Goal: Task Accomplishment & Management: Complete application form

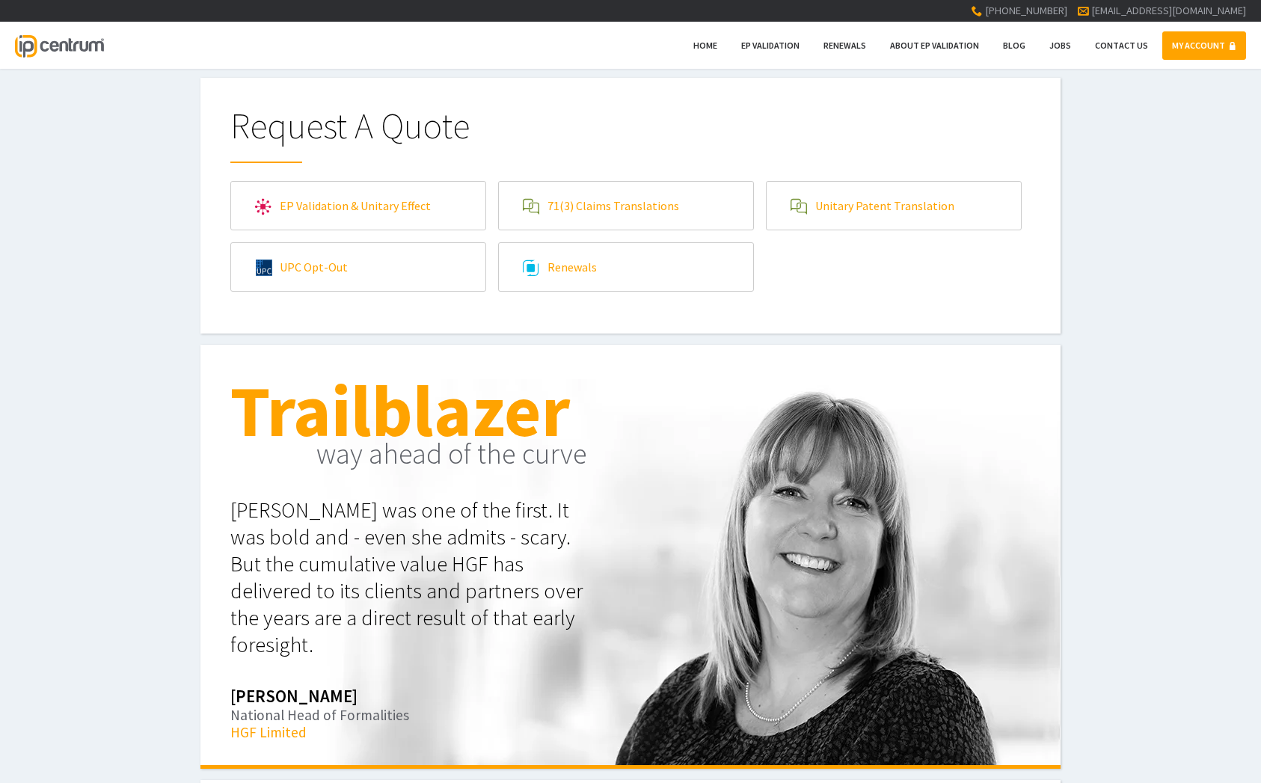
click at [411, 193] on link "EP Validation & Unitary Effect" at bounding box center [358, 206] width 254 height 48
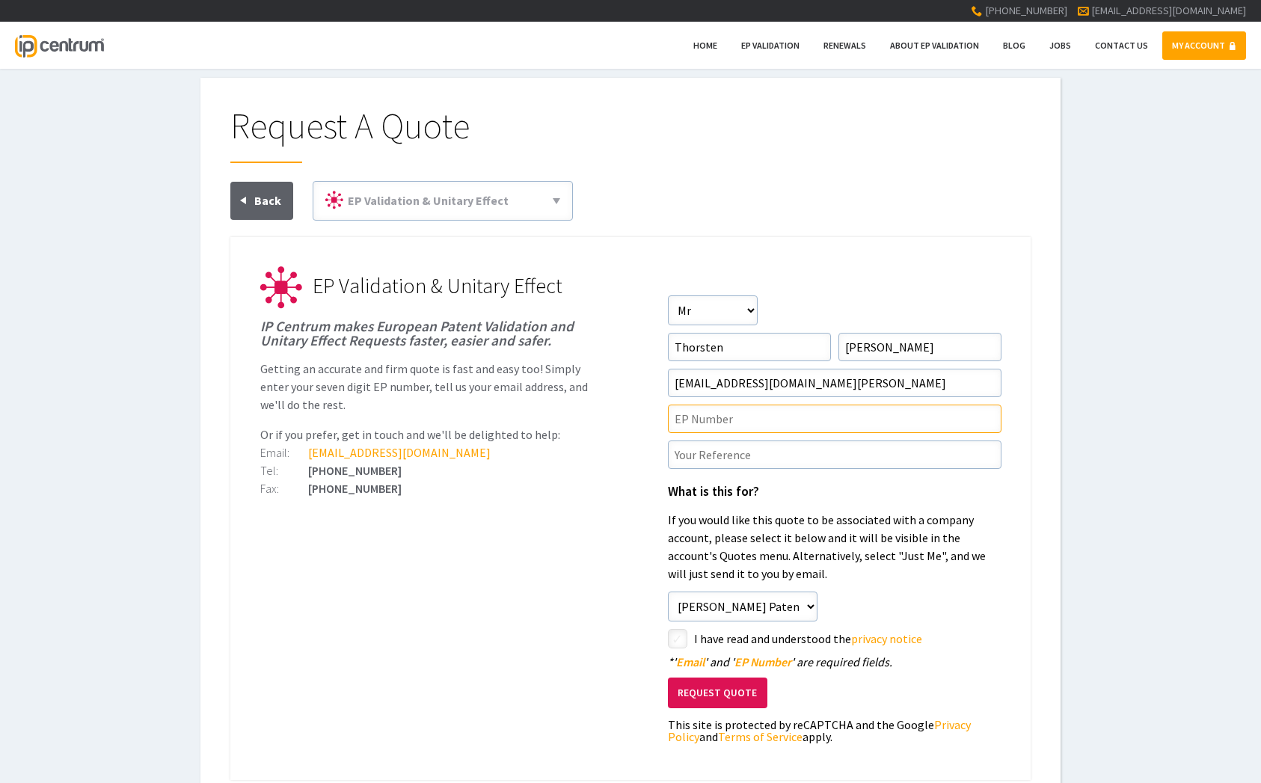
click at [766, 422] on input"] "text" at bounding box center [835, 419] width 334 height 28
paste input"] "4250593"
type input"] "4250593"
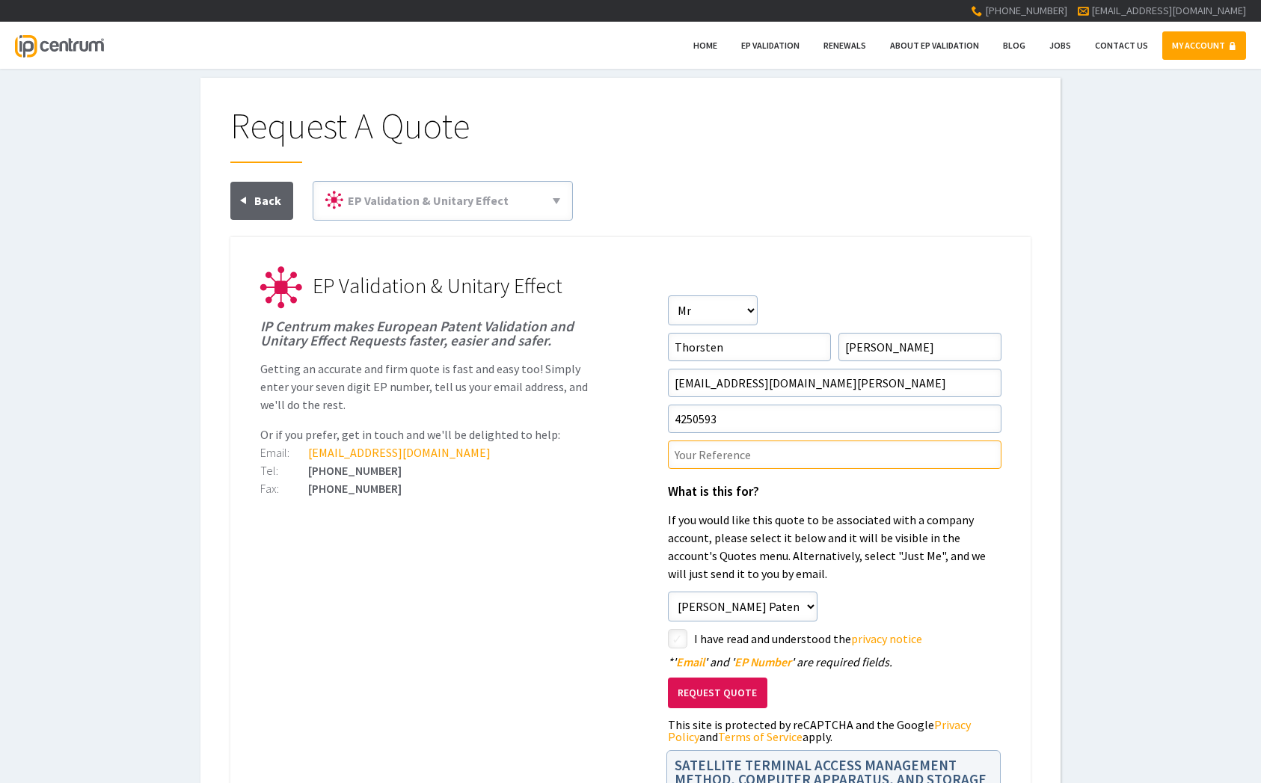
click at [740, 463] on input"] "text" at bounding box center [835, 454] width 334 height 28
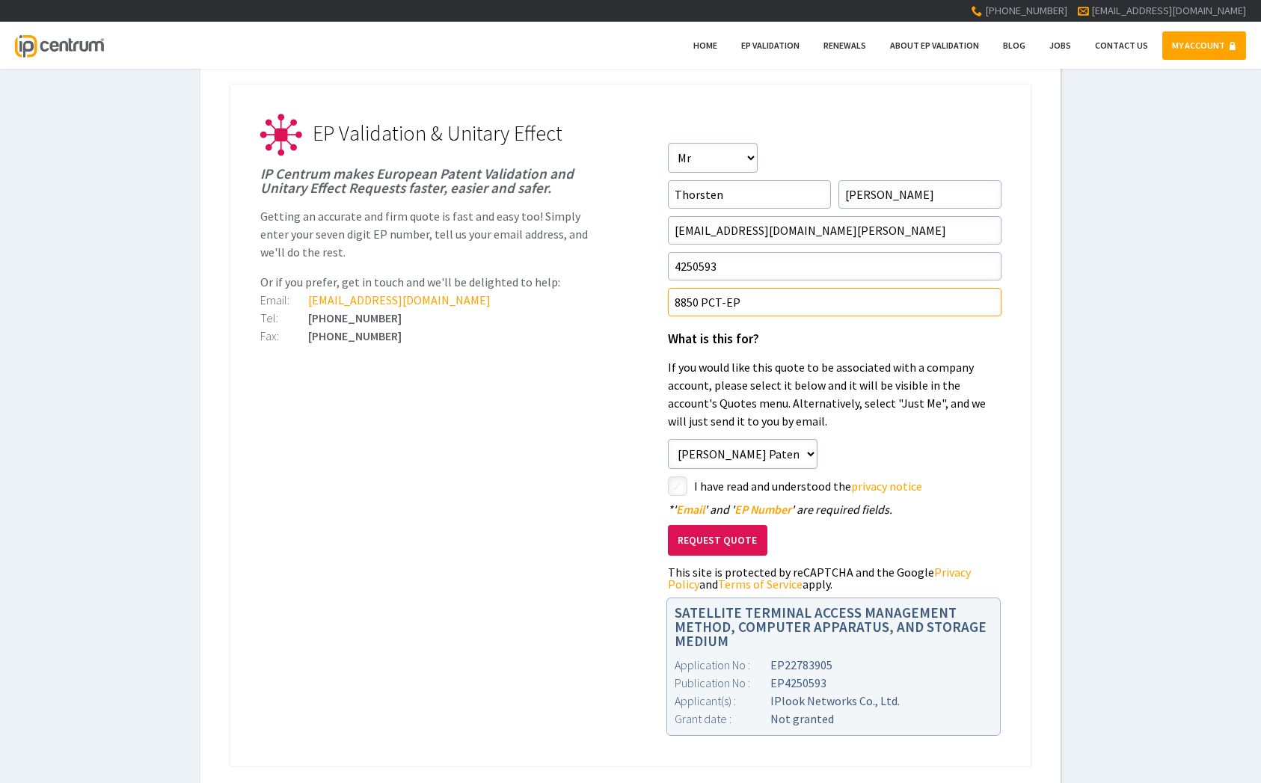
scroll to position [229, 0]
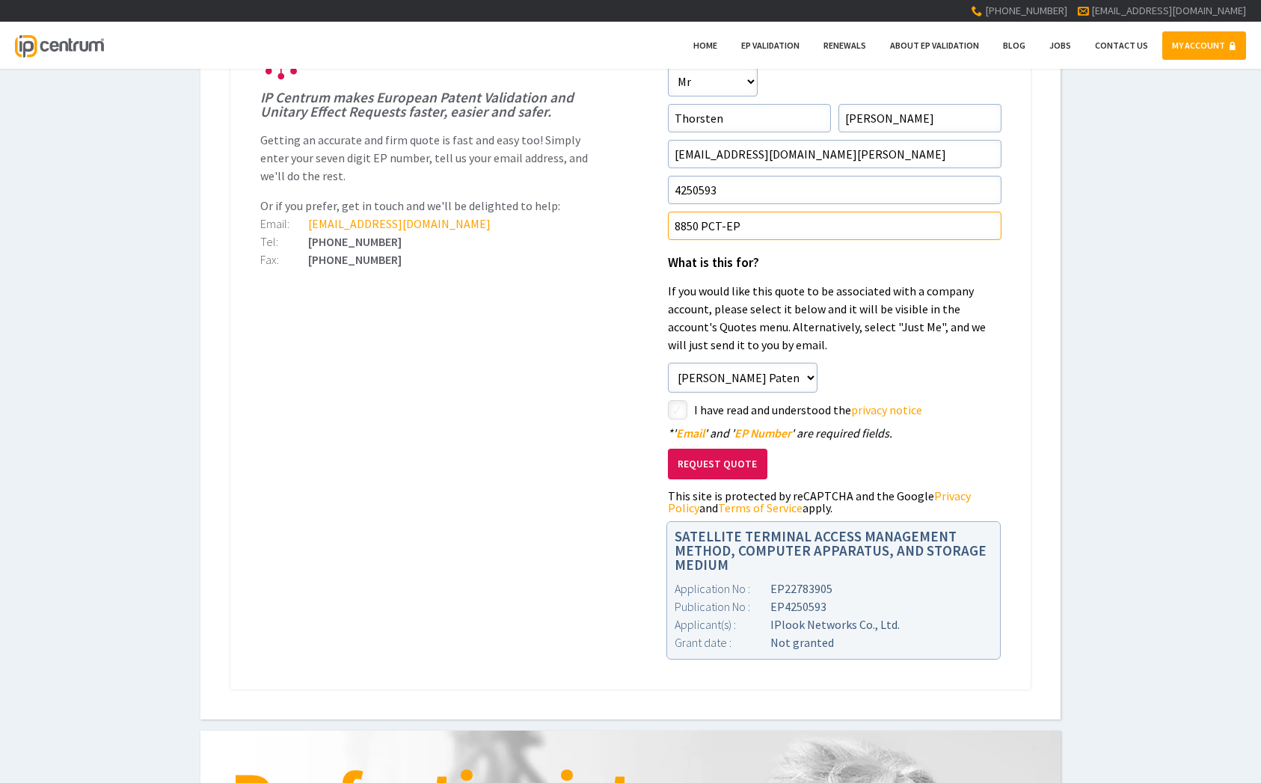
type input"] "8850 PCT-EP"
click at [681, 409] on input"] "checkbox" at bounding box center [680, 411] width 18 height 18
checkbox input"] "true"
click at [702, 455] on button "Request Quote" at bounding box center [717, 464] width 99 height 31
